Goal: Information Seeking & Learning: Learn about a topic

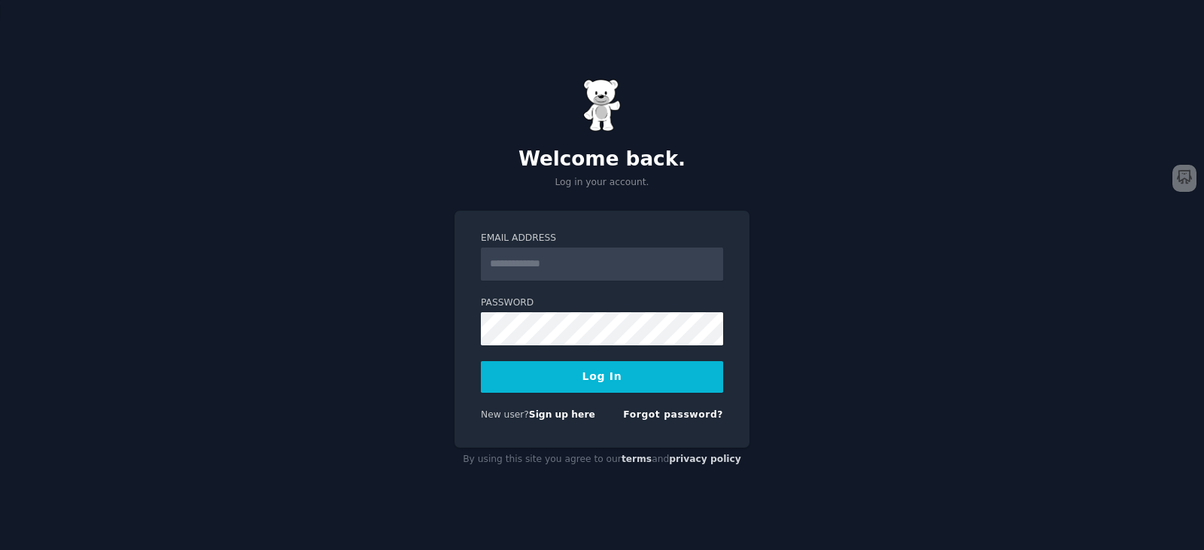
type input "**********"
click at [627, 385] on button "Log In" at bounding box center [602, 377] width 242 height 32
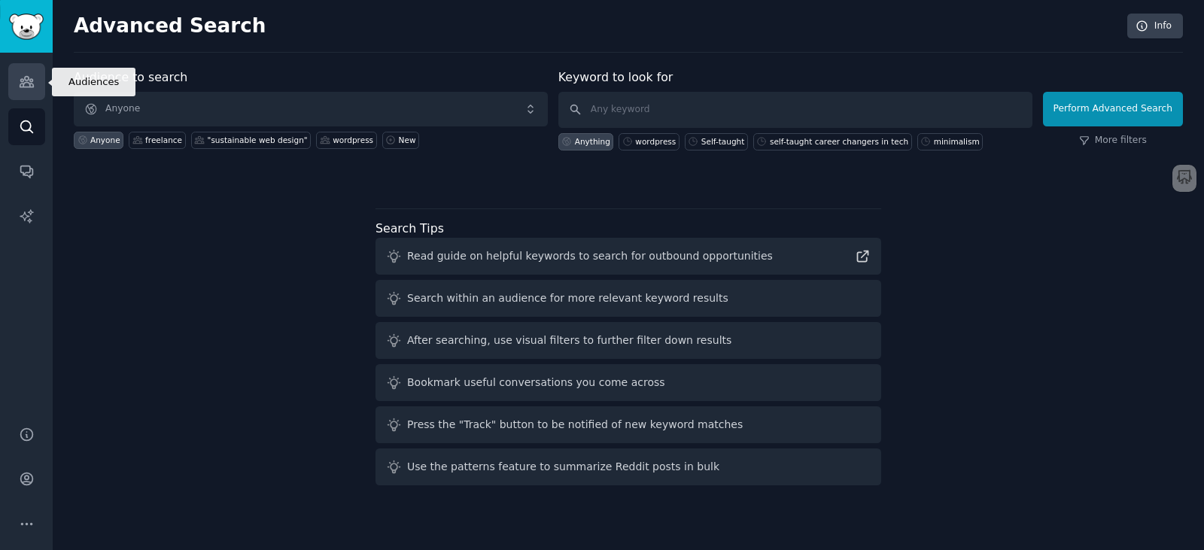
click at [12, 92] on link "Audiences" at bounding box center [26, 81] width 37 height 37
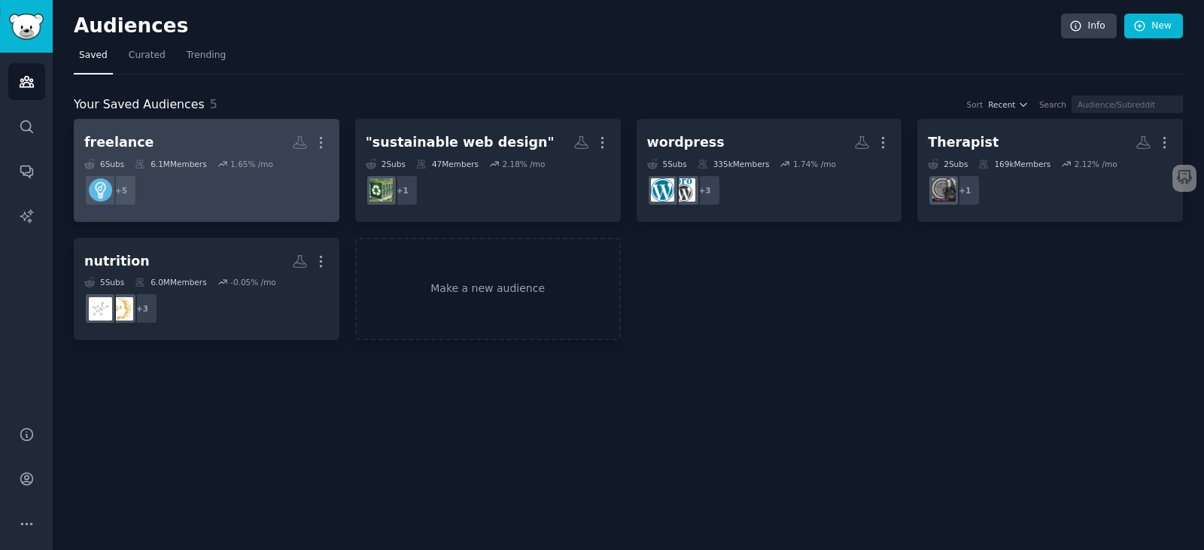
click at [211, 126] on link "freelance More 6 Sub s 6.1M Members 1.65 % /mo + 5" at bounding box center [207, 170] width 266 height 103
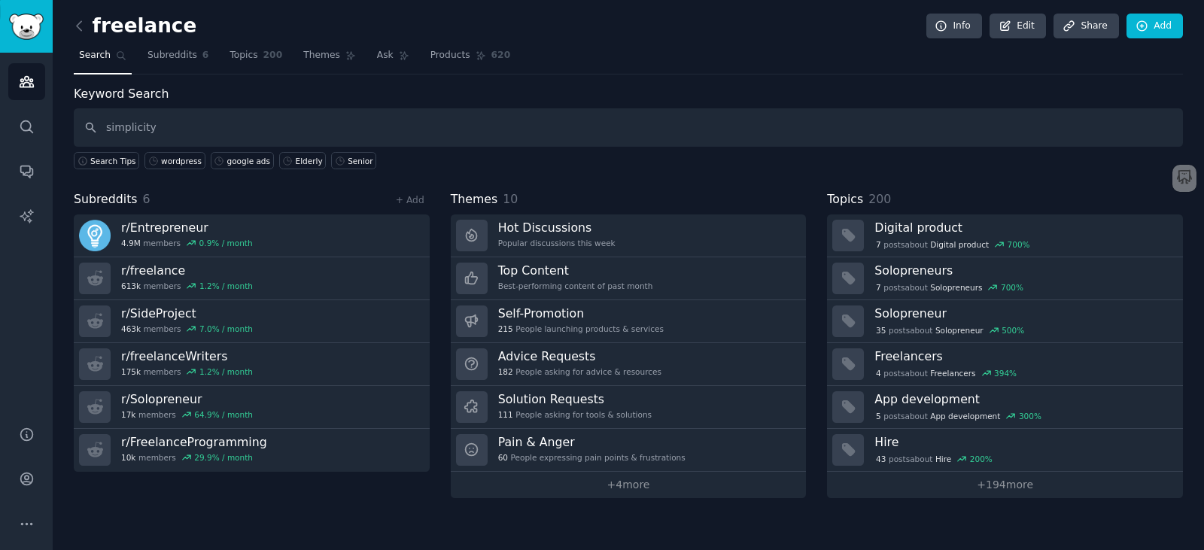
type input "simplicity"
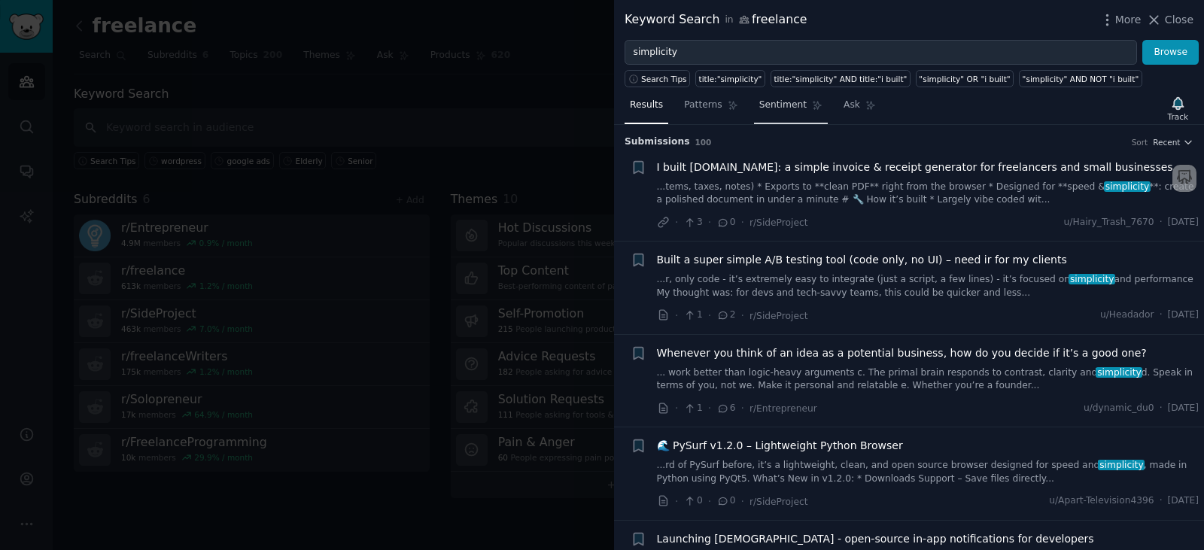
click at [777, 110] on span "Sentiment" at bounding box center [782, 106] width 47 height 14
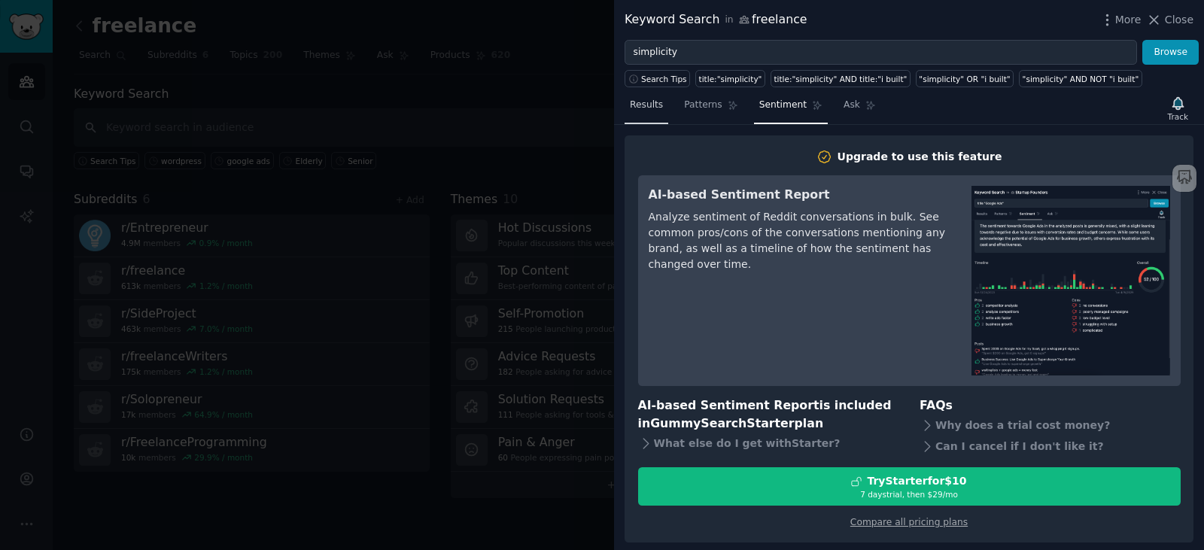
click at [631, 93] on link "Results" at bounding box center [647, 108] width 44 height 31
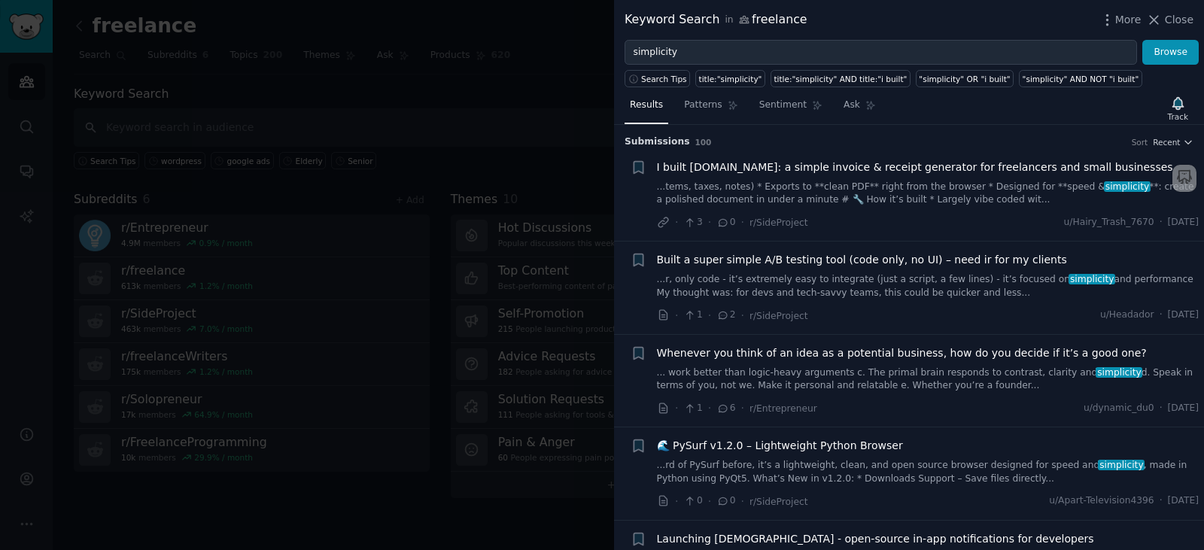
click at [598, 105] on div at bounding box center [602, 275] width 1204 height 550
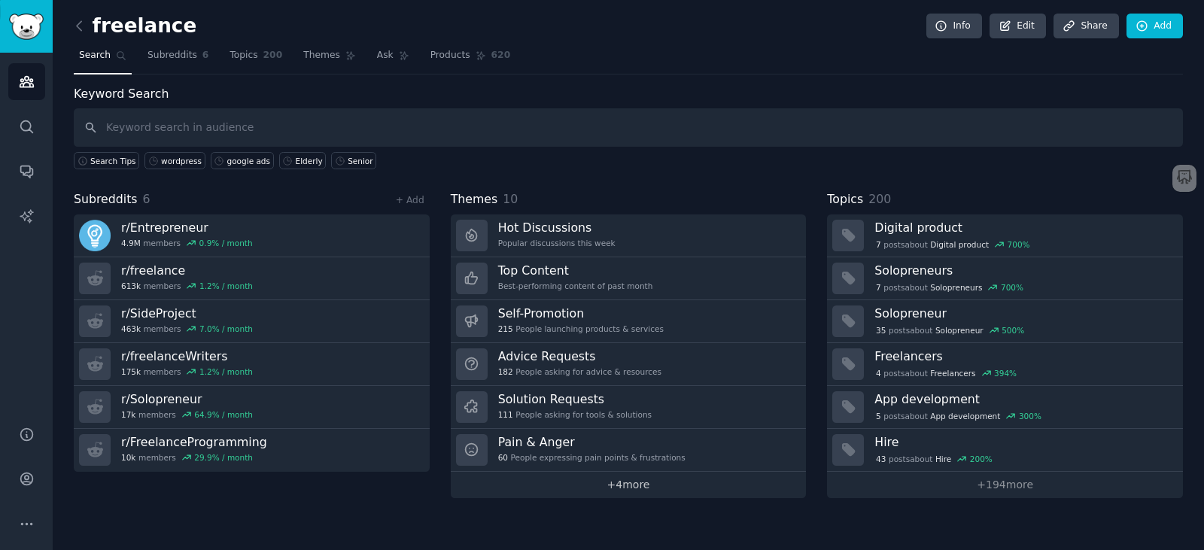
click at [621, 488] on link "+ 4 more" at bounding box center [629, 485] width 356 height 26
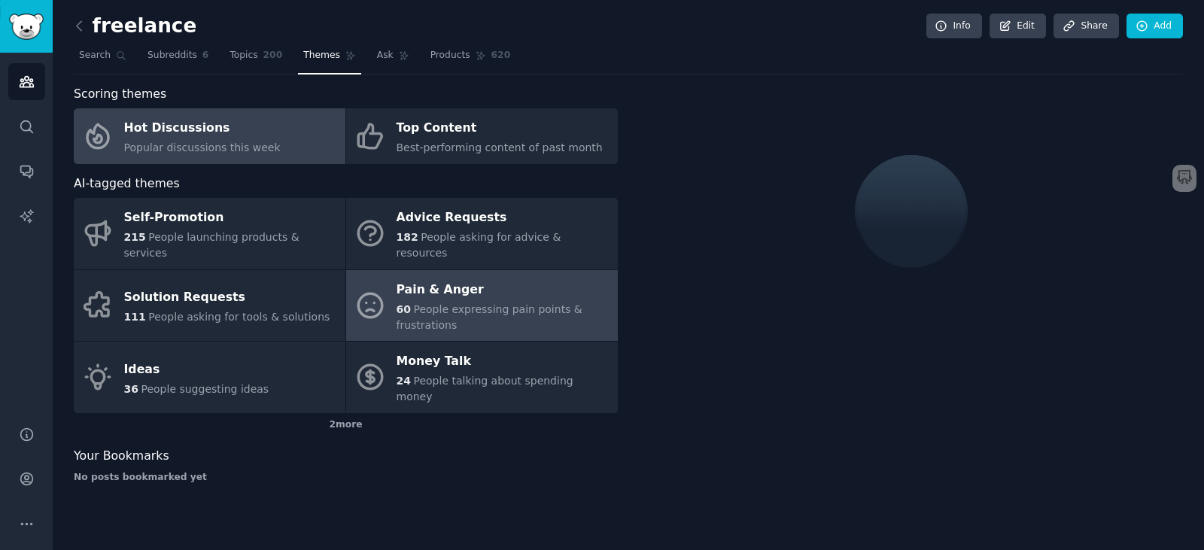
click at [518, 278] on div "Pain & Anger" at bounding box center [504, 290] width 214 height 24
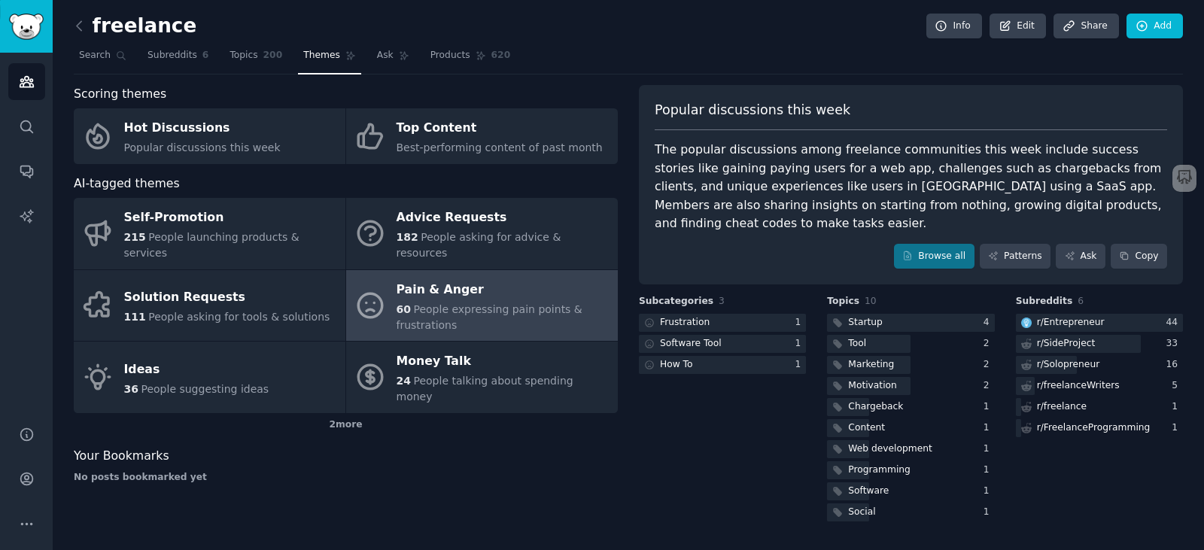
click at [518, 278] on div "Pain & Anger" at bounding box center [504, 290] width 214 height 24
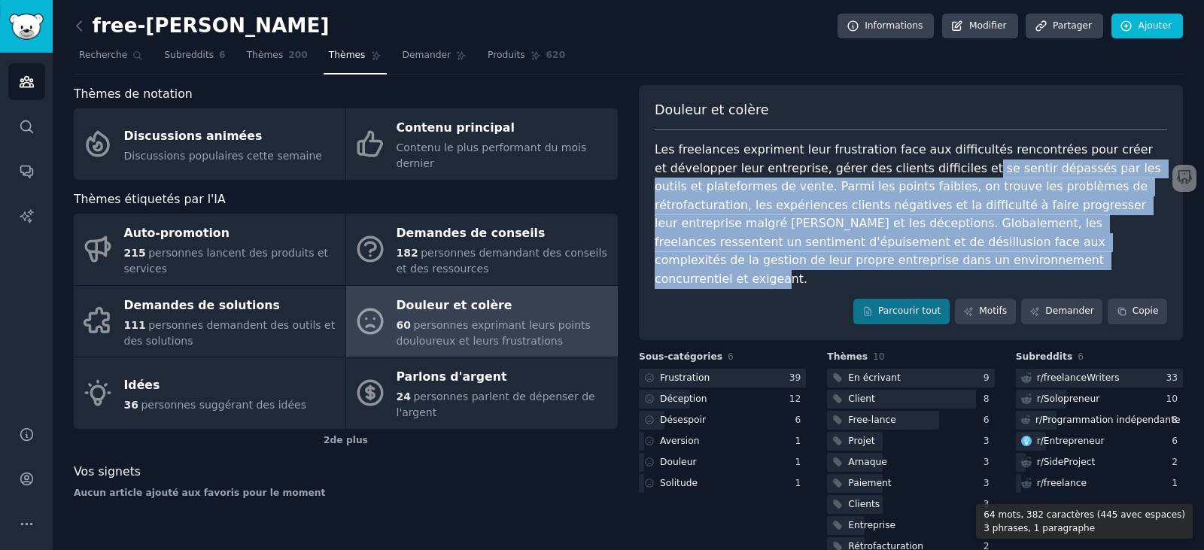
drag, startPoint x: 881, startPoint y: 172, endPoint x: 1016, endPoint y: 263, distance: 163.2
click at [1016, 263] on div "Les freelances expriment leur frustration face aux difficultés rencontrées pour…" at bounding box center [911, 215] width 513 height 148
copy font "se sentir dépassés par les outils et plateformes de vente. Parmi les points fai…"
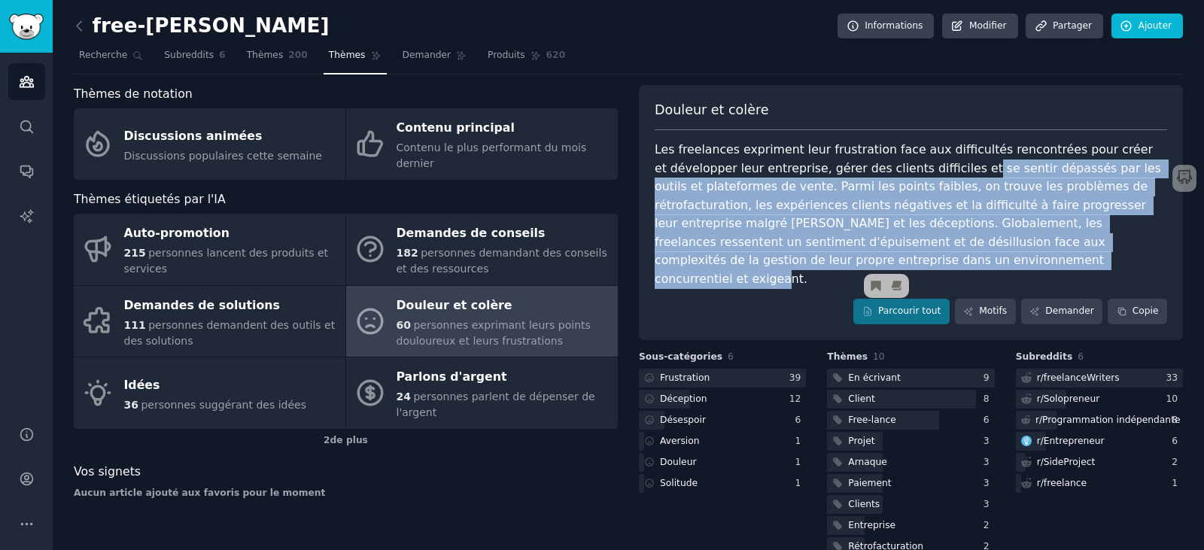
copy font "se sentir dépassés par les outils et plateformes de vente. Parmi les points fai…"
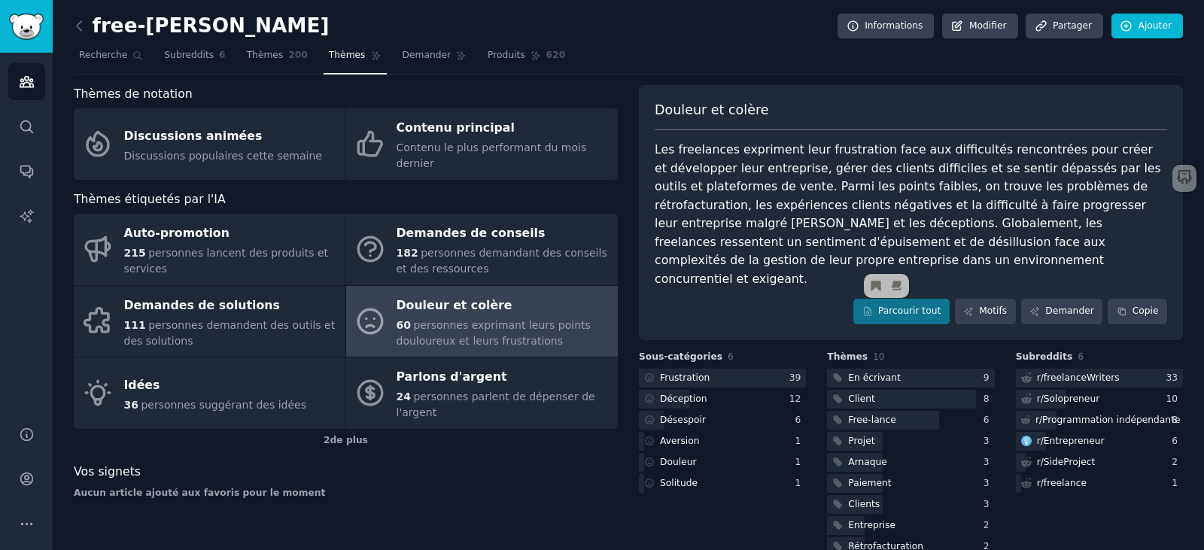
click at [1006, 196] on font "Les freelances expriment leur frustration face aux difficultés rencontrées pour…" at bounding box center [910, 214] width 510 height 144
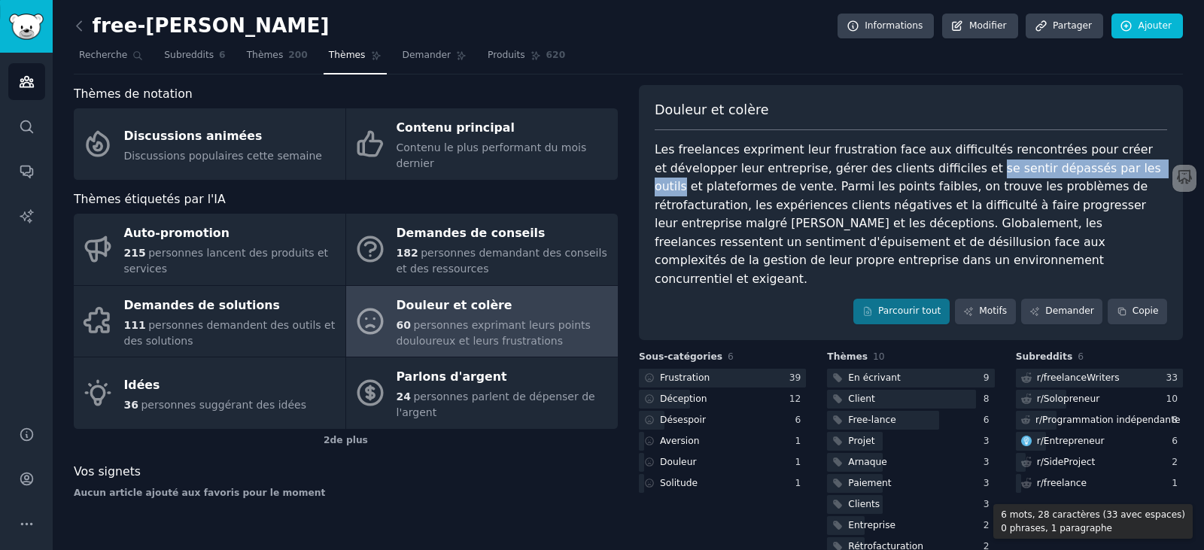
drag, startPoint x: 884, startPoint y: 170, endPoint x: 1045, endPoint y: 168, distance: 161.1
click at [1045, 168] on font "Les freelances expriment leur frustration face aux difficultés rencontrées pour…" at bounding box center [910, 214] width 510 height 144
copy font "se sentir dépassés par les outils"
